Goal: Navigation & Orientation: Find specific page/section

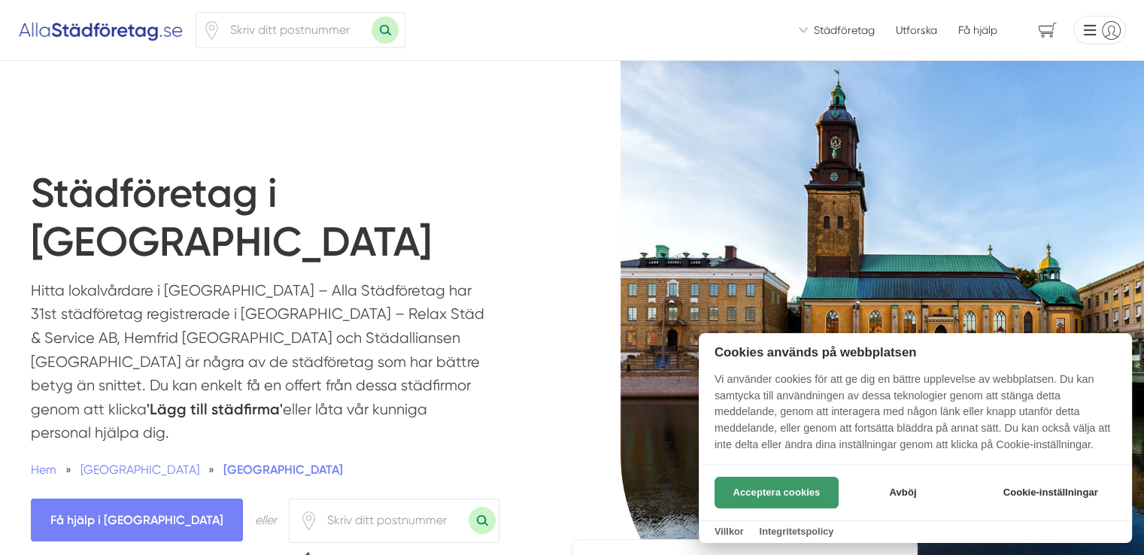
click at [750, 491] on button "Acceptera cookies" at bounding box center [776, 493] width 124 height 32
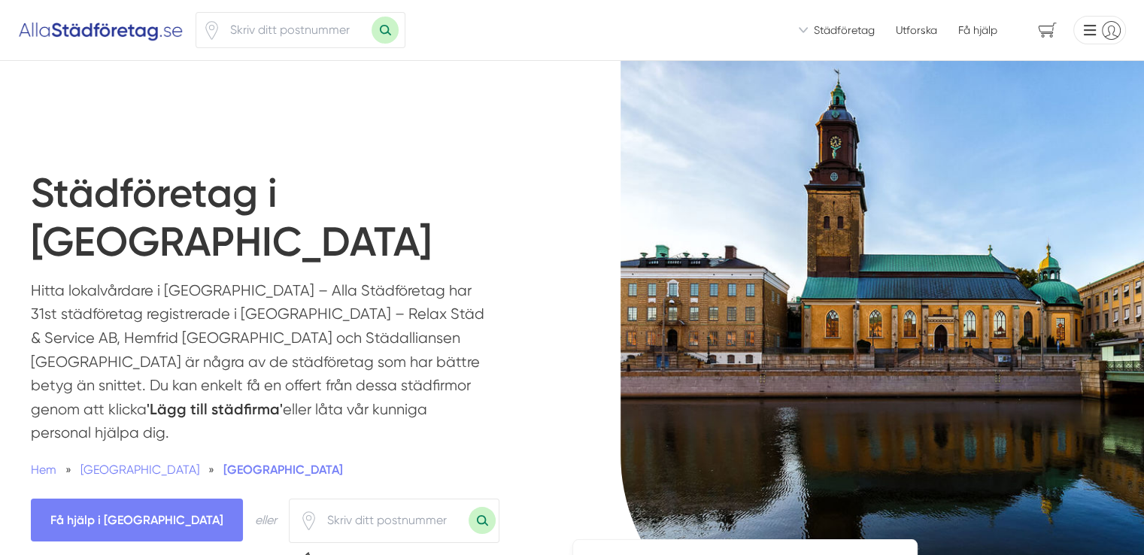
click at [546, 211] on div "Städföretag i [GEOGRAPHIC_DATA] Hitta lokalvårdare i [GEOGRAPHIC_DATA] – Alla S…" at bounding box center [572, 399] width 1083 height 509
drag, startPoint x: 11, startPoint y: 2, endPoint x: 292, endPoint y: 129, distance: 308.6
click at [292, 129] on div "Städföretag i [GEOGRAPHIC_DATA] Hitta lokalvårdare i [GEOGRAPHIC_DATA] – Alla S…" at bounding box center [572, 366] width 1144 height 611
click at [256, 159] on main "Städföretag i [GEOGRAPHIC_DATA] Hitta lokalvårdare i [GEOGRAPHIC_DATA] – Alla S…" at bounding box center [283, 399] width 505 height 509
drag, startPoint x: 198, startPoint y: 36, endPoint x: 475, endPoint y: 36, distance: 277.5
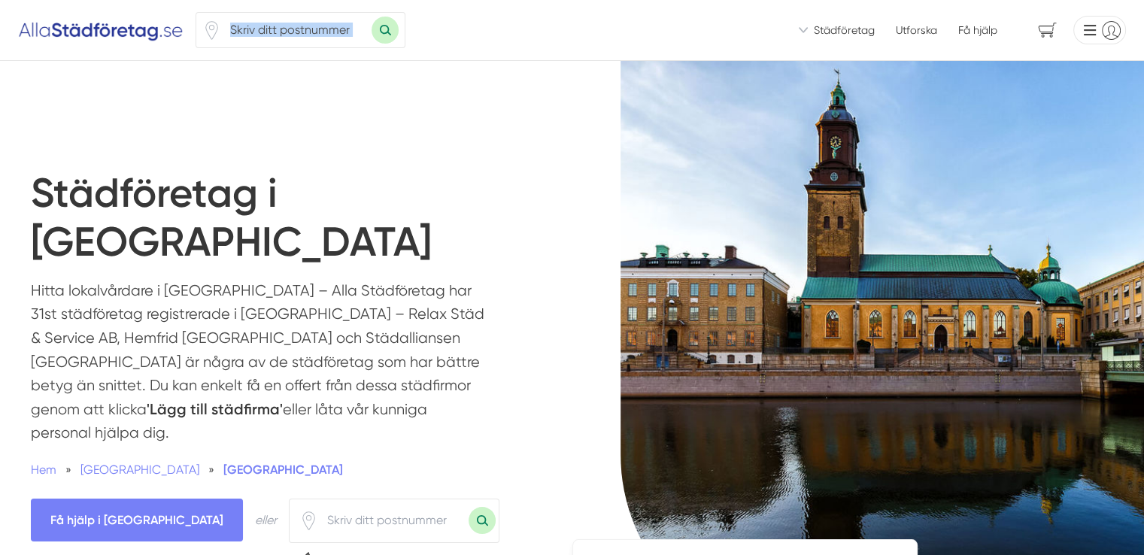
click at [475, 36] on div "Vi ser till att du snabbt får offerter från seriösa städfirmor! Vi introducerar…" at bounding box center [572, 30] width 1144 height 61
click at [481, 38] on div "Vi ser till att du snabbt får offerter från seriösa städfirmor! Vi introducerar…" at bounding box center [572, 30] width 1144 height 61
click at [480, 39] on div "Vi ser till att du snabbt får offerter från seriösa städfirmor! Vi introducerar…" at bounding box center [572, 30] width 1144 height 61
click at [320, 181] on h1 "Städföretag i [GEOGRAPHIC_DATA]" at bounding box center [283, 224] width 505 height 110
